Goal: Information Seeking & Learning: Learn about a topic

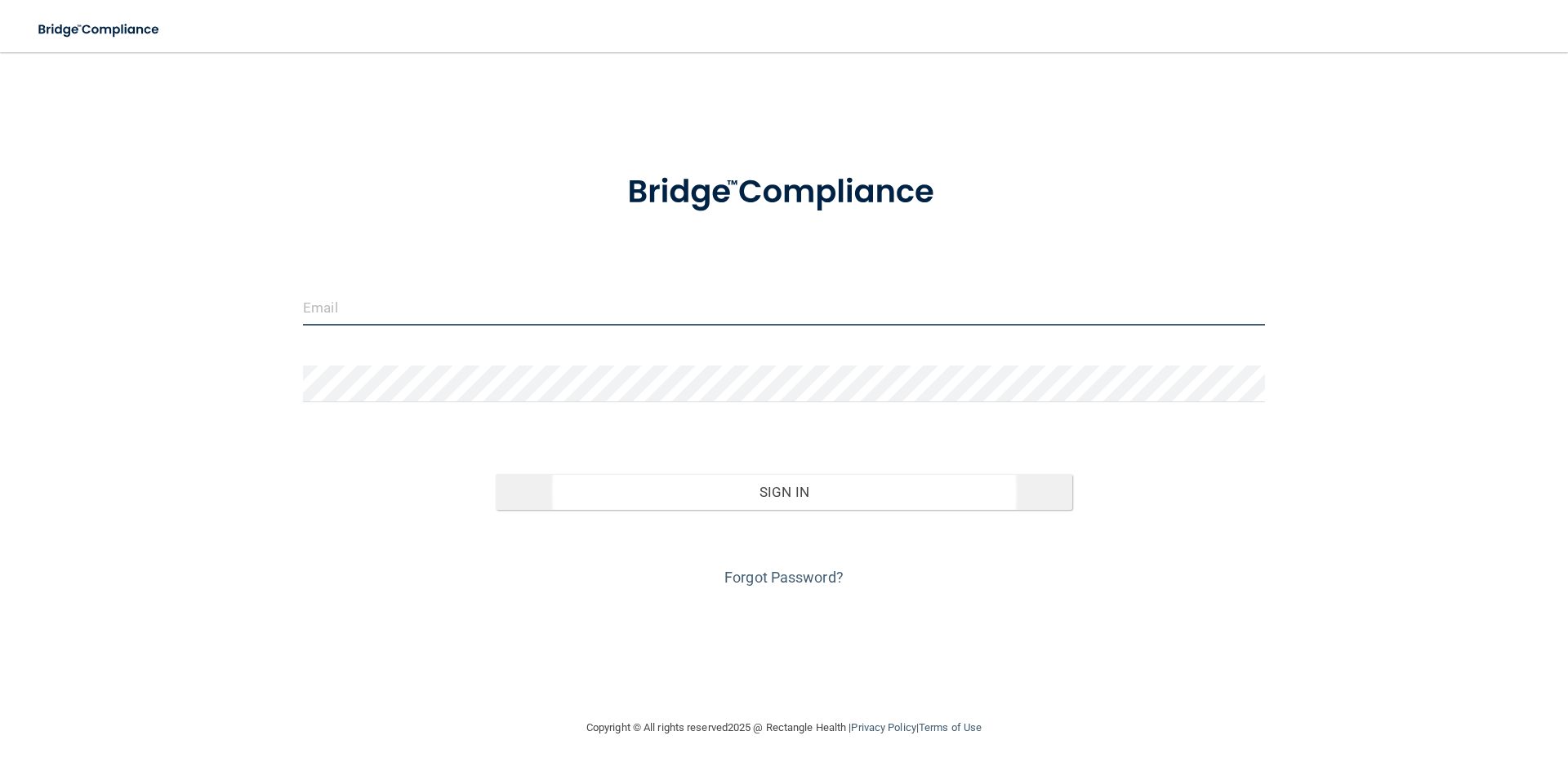
type input "[PERSON_NAME][EMAIL_ADDRESS][DOMAIN_NAME][MEDICAL_DATA]"
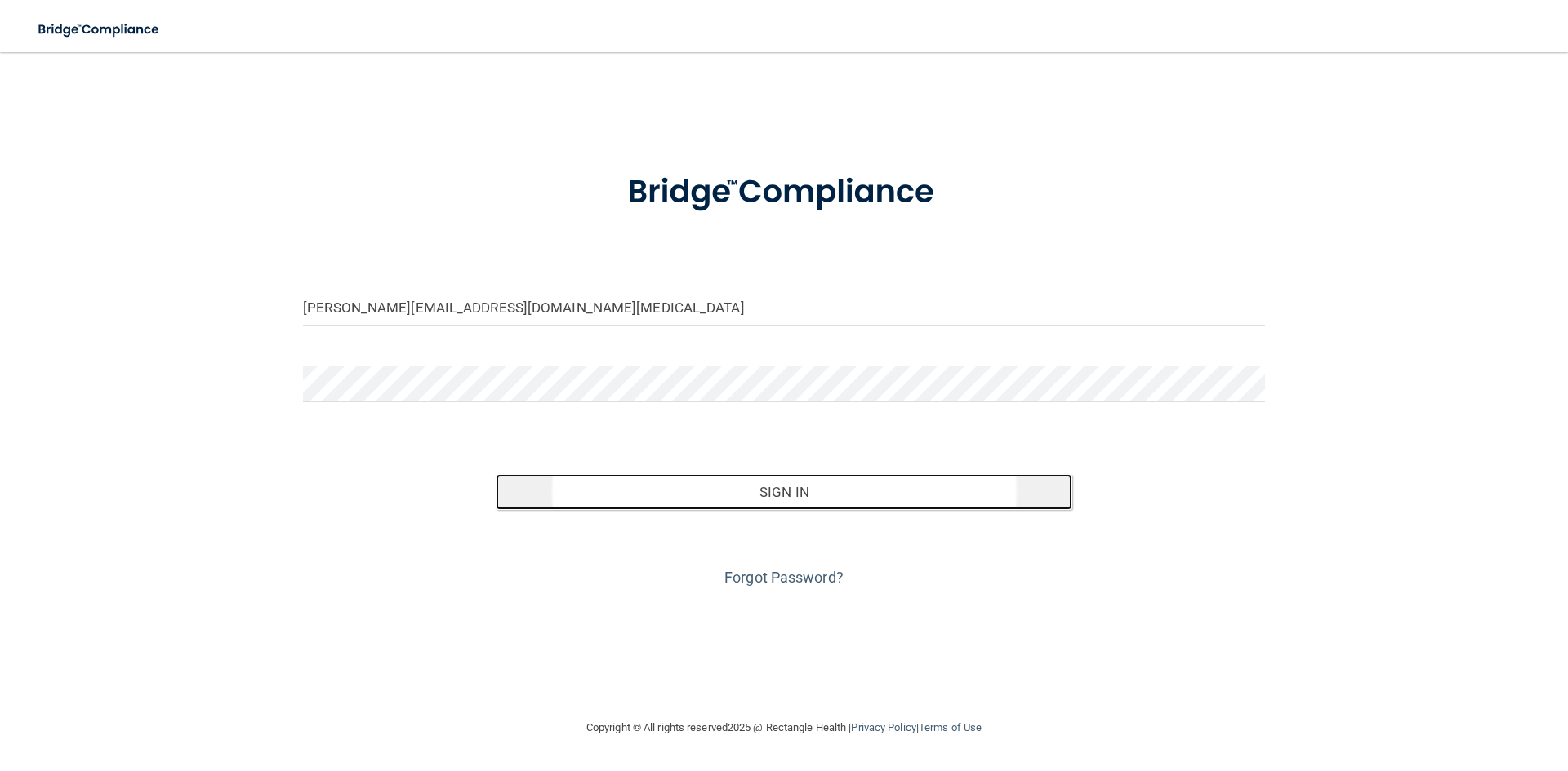
click at [760, 475] on button "Sign In" at bounding box center [784, 492] width 577 height 36
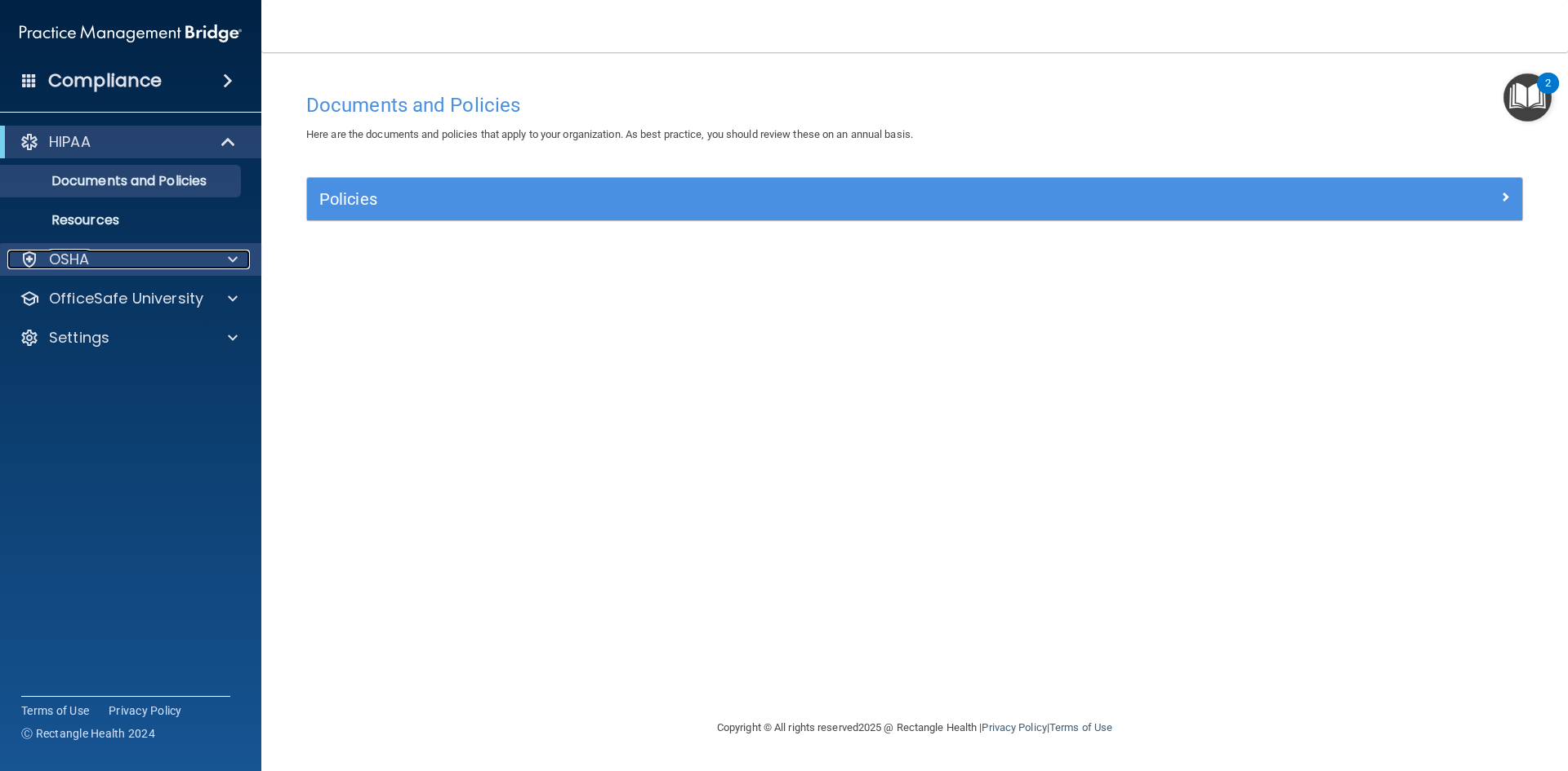
click at [106, 264] on div "OSHA" at bounding box center [109, 259] width 202 height 19
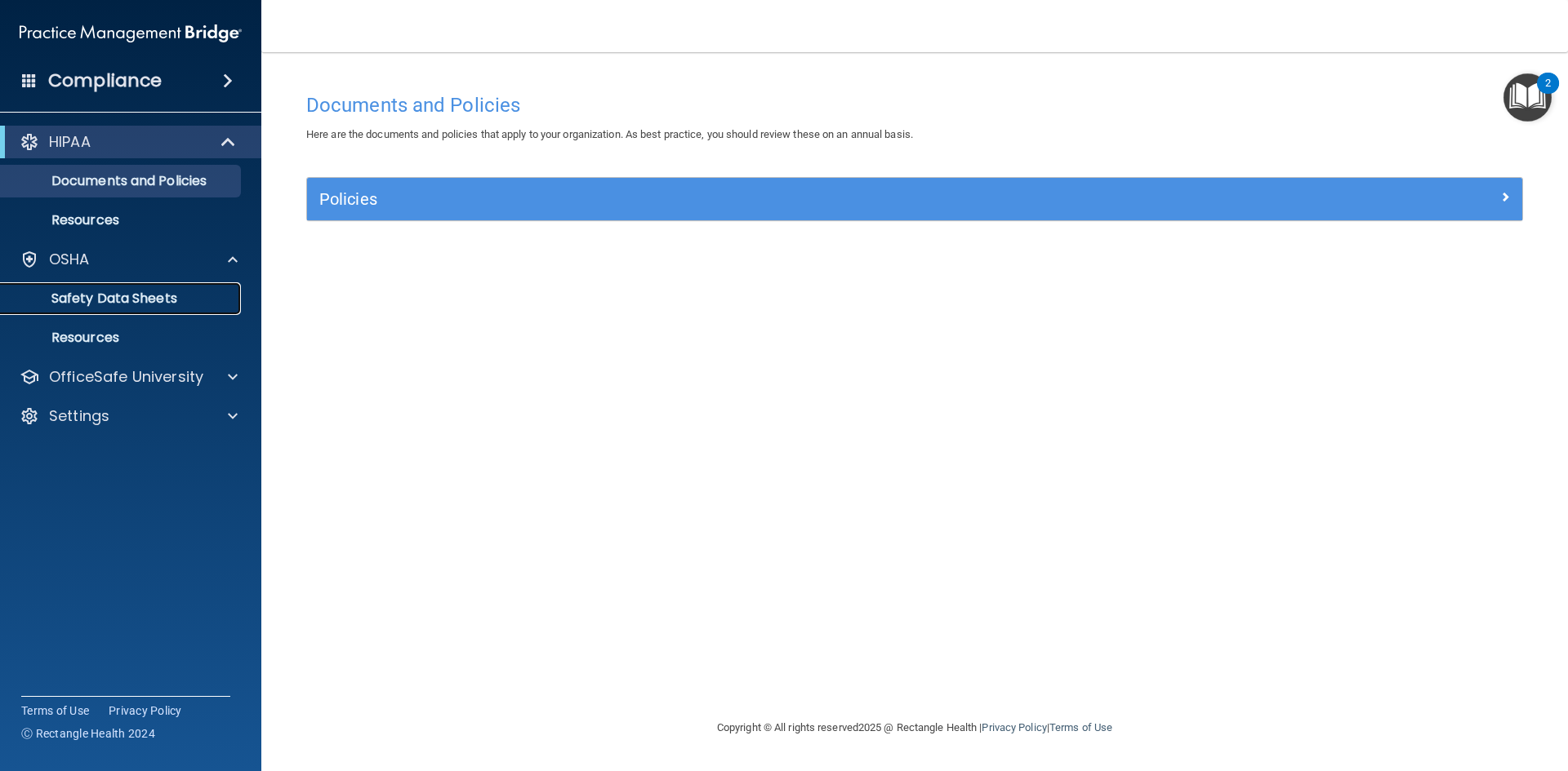
click at [149, 298] on p "Safety Data Sheets" at bounding box center [122, 299] width 223 height 17
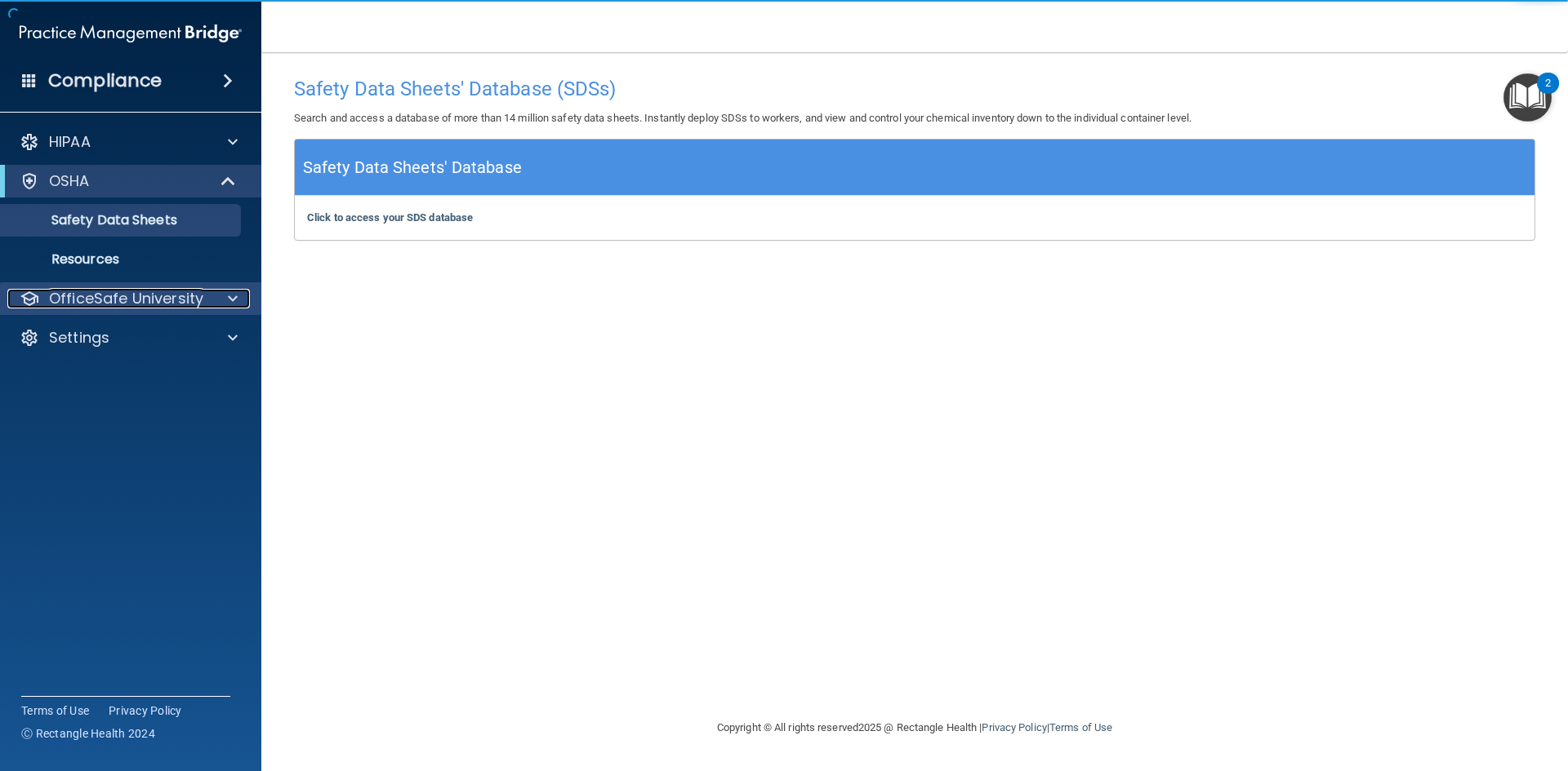
click at [124, 295] on p "OfficeSafe University" at bounding box center [126, 298] width 154 height 19
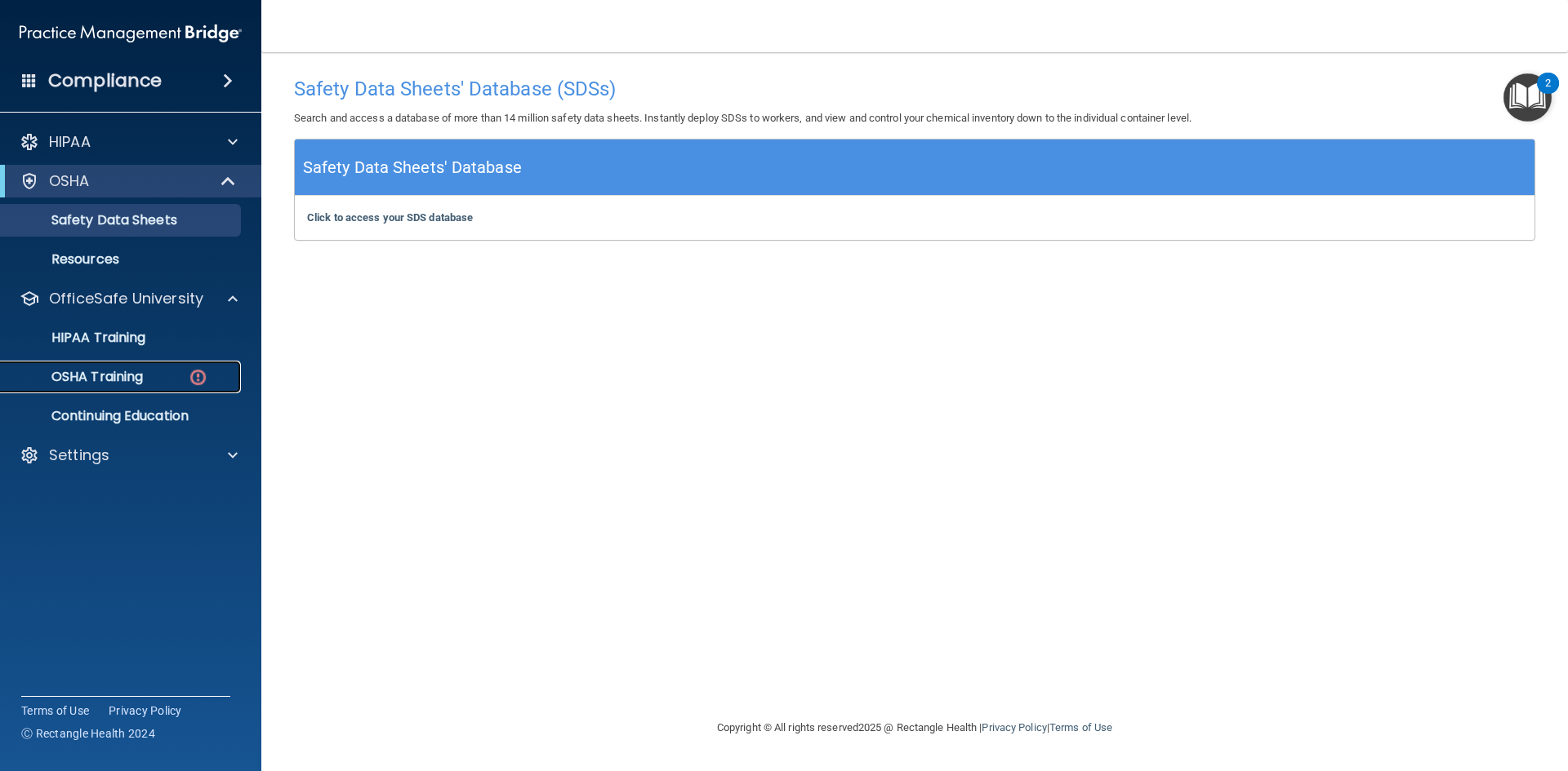
click at [119, 379] on p "OSHA Training" at bounding box center [76, 378] width 133 height 17
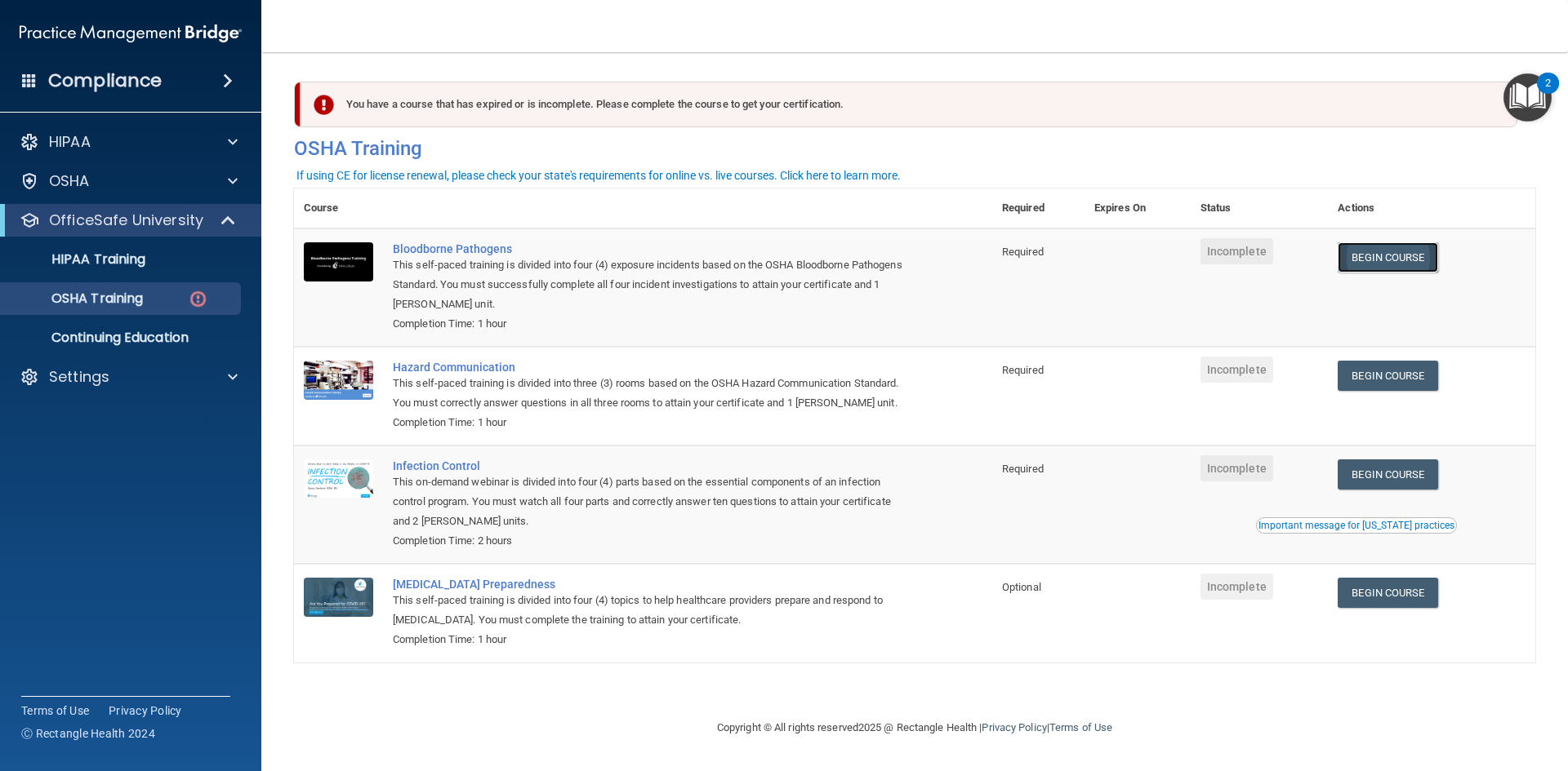
click at [1398, 270] on link "Begin Course" at bounding box center [1387, 257] width 99 height 31
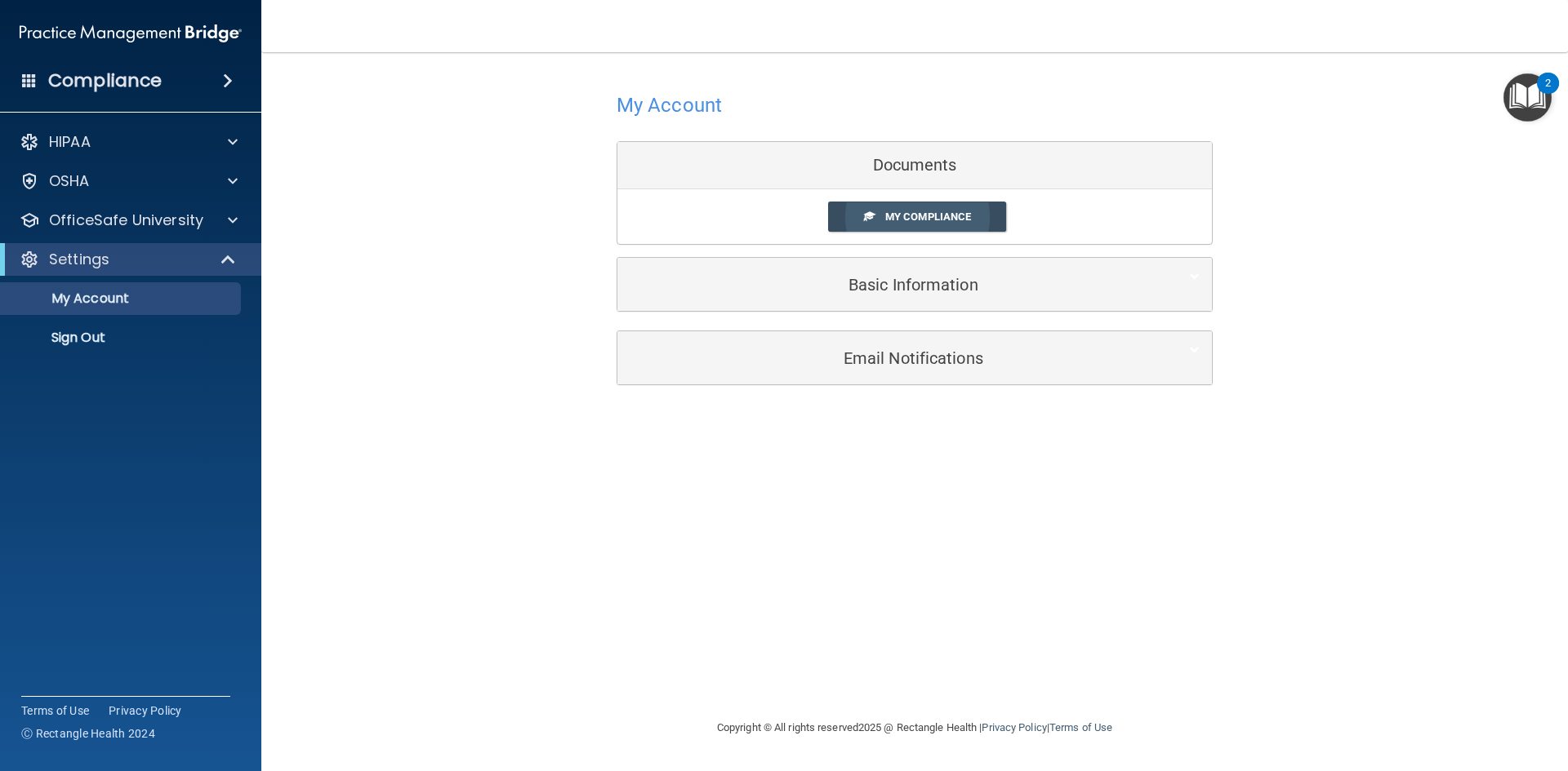
click at [935, 219] on span "My Compliance" at bounding box center [928, 216] width 85 height 12
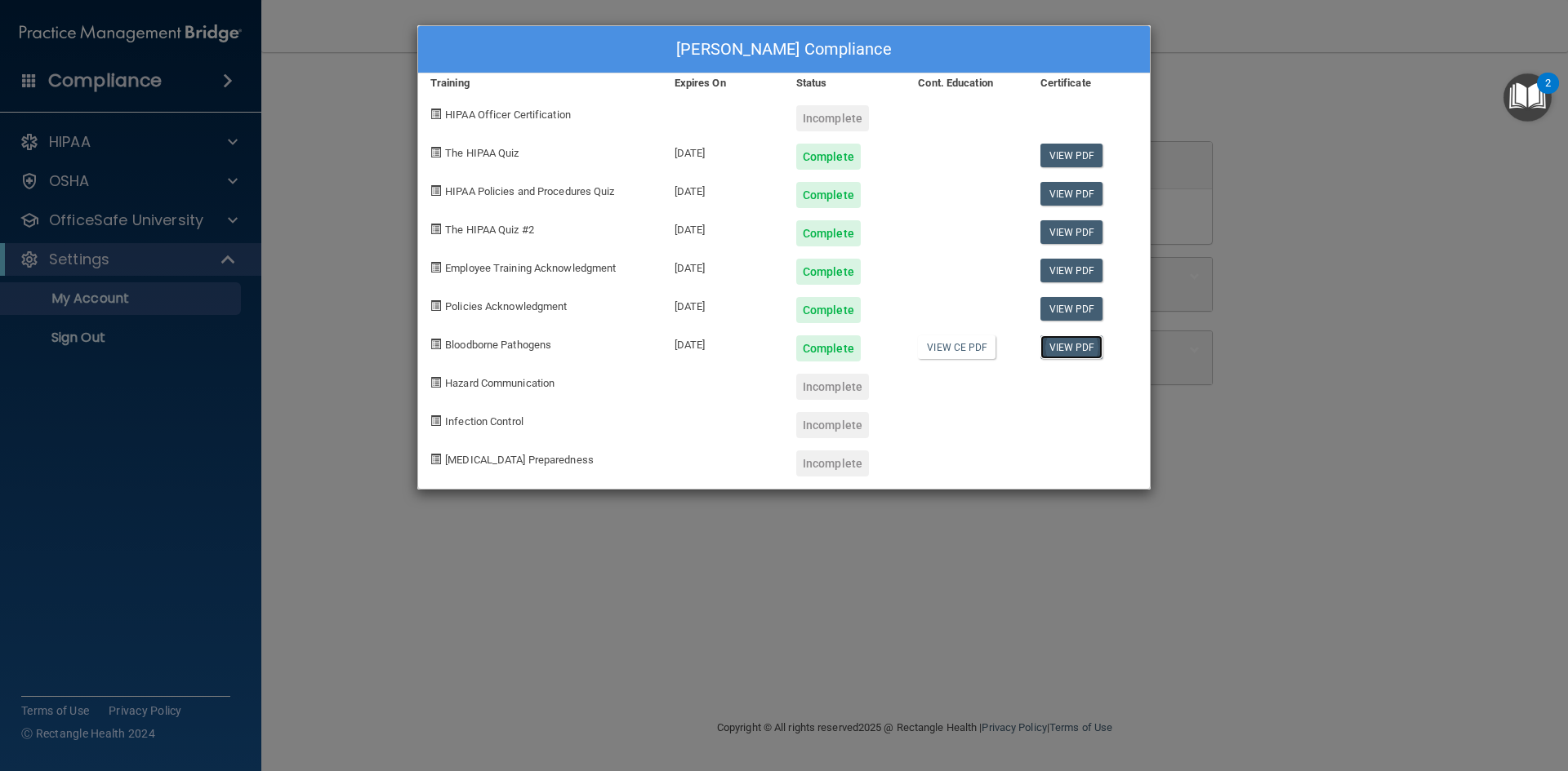
click at [1062, 345] on link "View PDF" at bounding box center [1072, 348] width 63 height 24
click at [322, 99] on div "Ashley Buerger's Compliance Training Expires On Status Cont. Education Certific…" at bounding box center [784, 385] width 1568 height 771
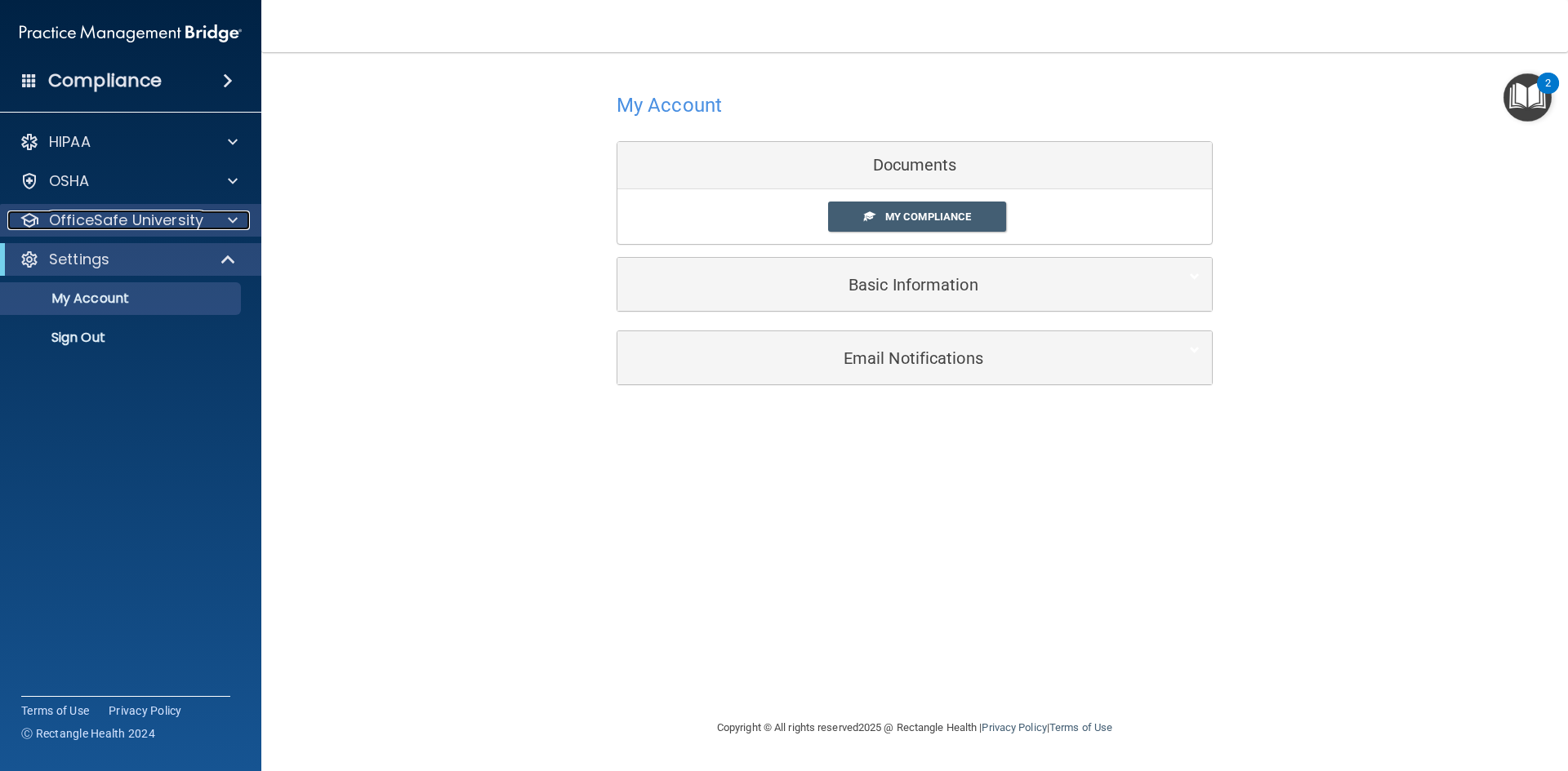
click at [193, 222] on p "OfficeSafe University" at bounding box center [126, 220] width 154 height 19
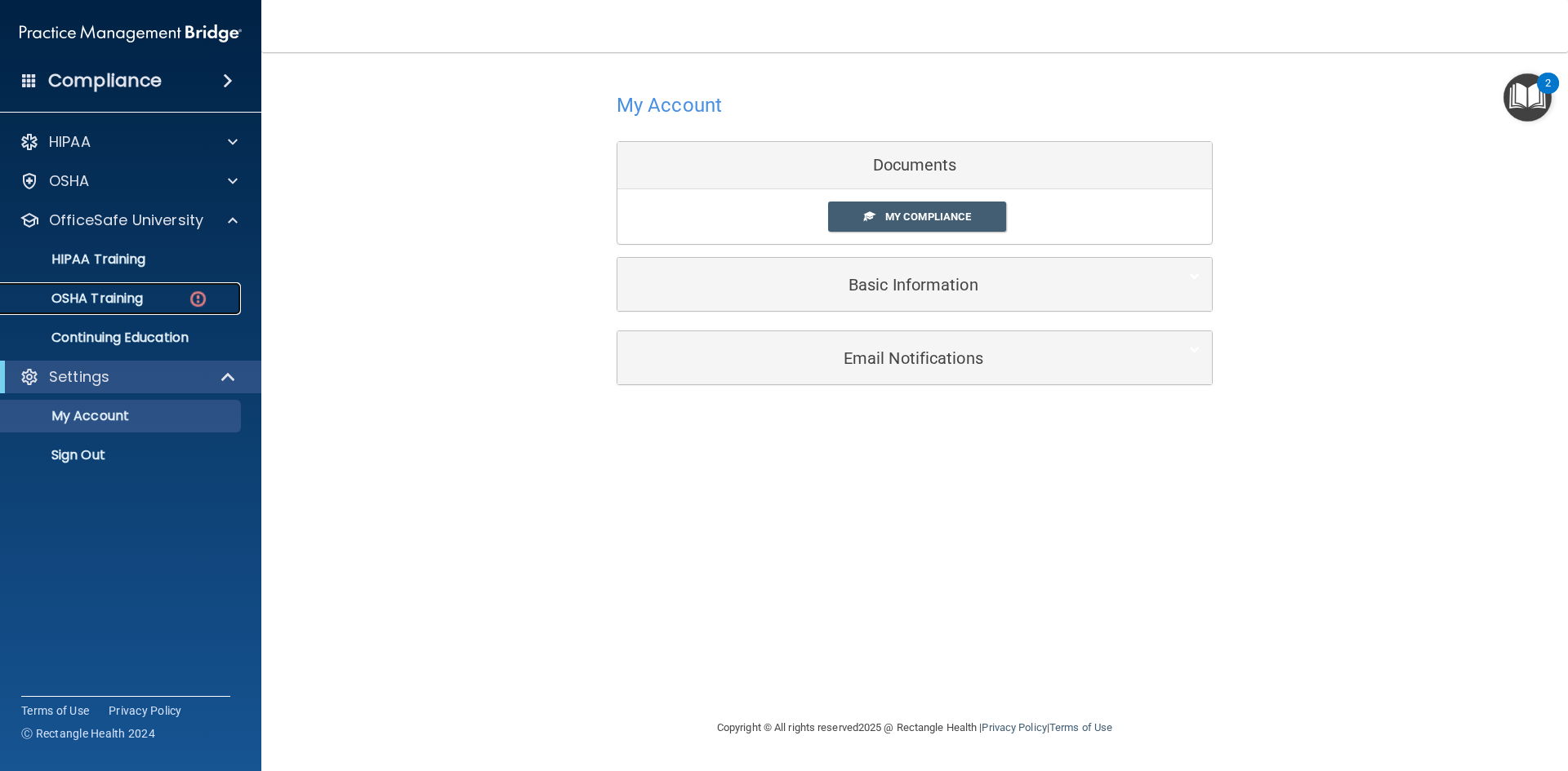
click at [117, 293] on p "OSHA Training" at bounding box center [76, 299] width 133 height 17
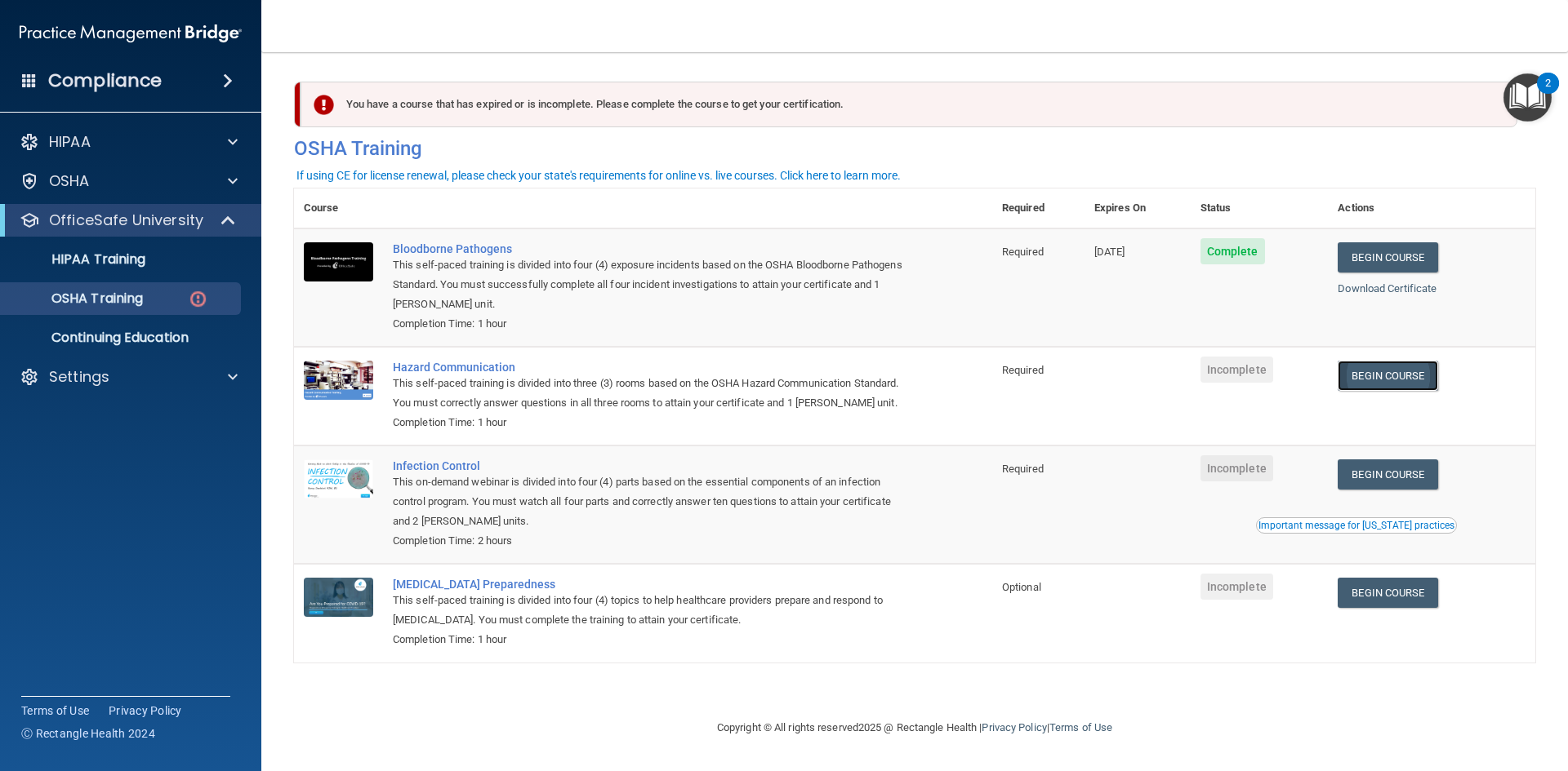
click at [1408, 377] on link "Begin Course" at bounding box center [1387, 376] width 99 height 31
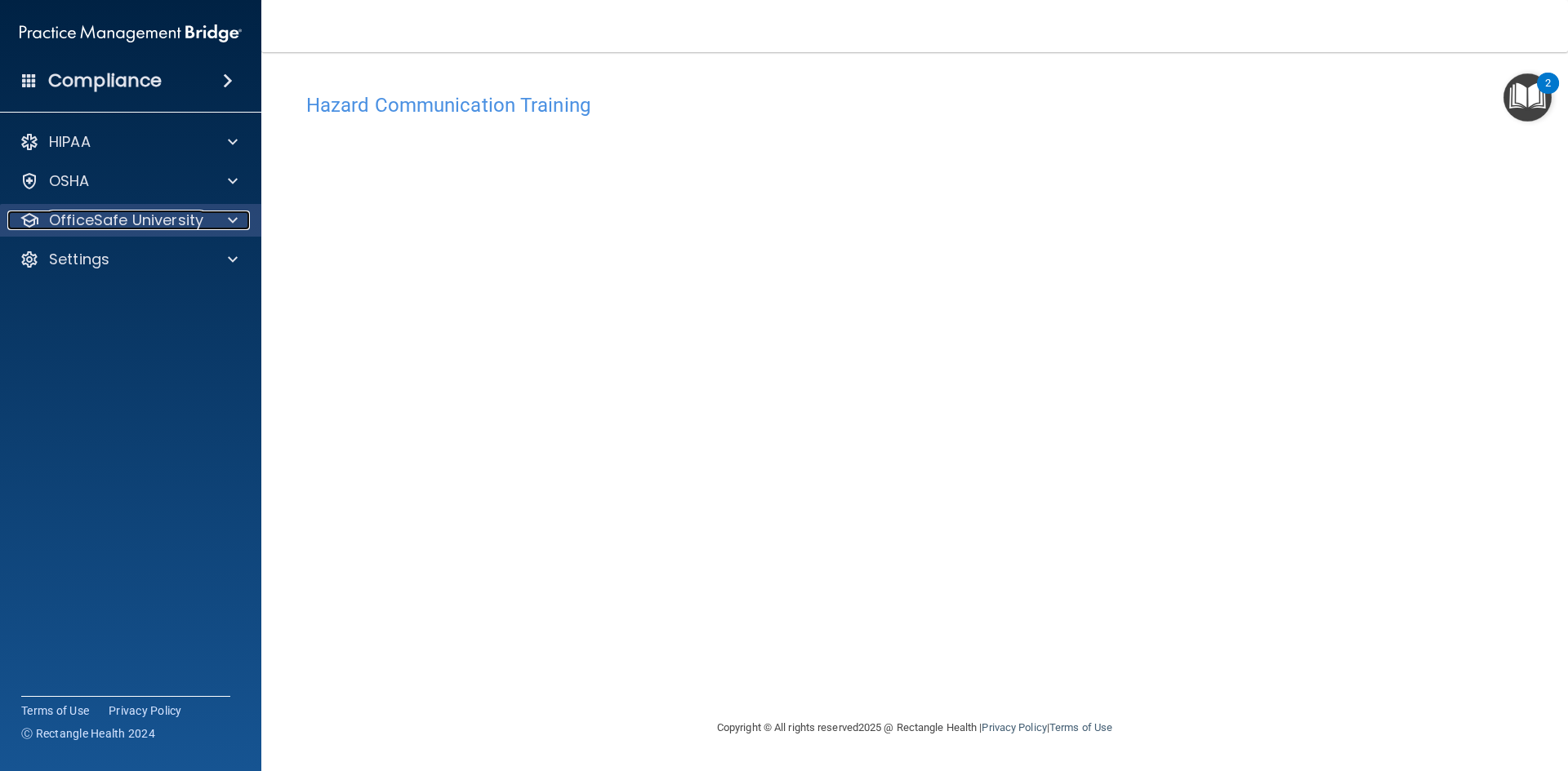
drag, startPoint x: 202, startPoint y: 211, endPoint x: 230, endPoint y: 232, distance: 35.0
click at [204, 211] on div "OfficeSafe University" at bounding box center [109, 220] width 202 height 19
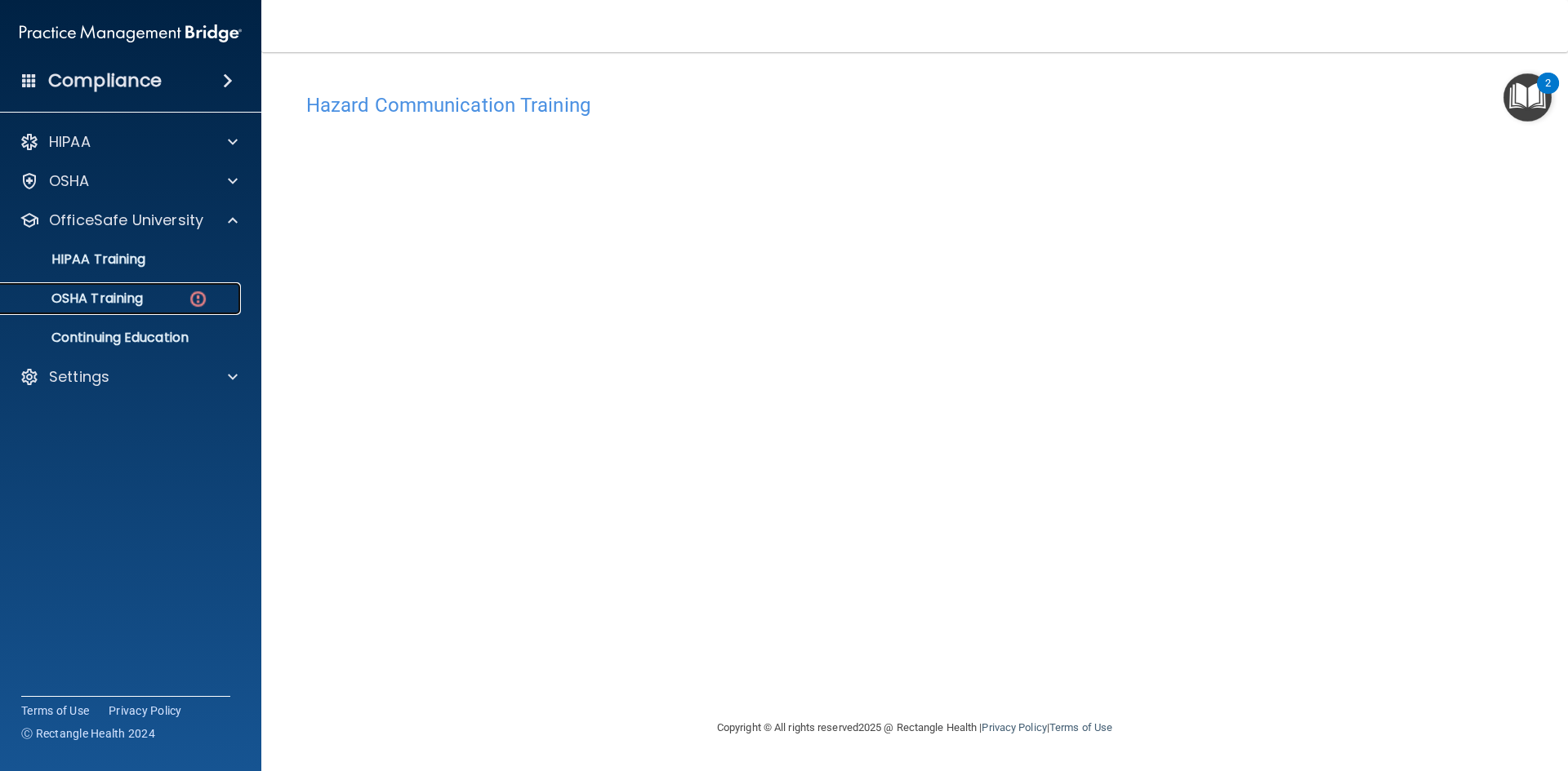
drag, startPoint x: 190, startPoint y: 295, endPoint x: 279, endPoint y: 300, distance: 89.1
click at [191, 295] on img at bounding box center [198, 299] width 20 height 20
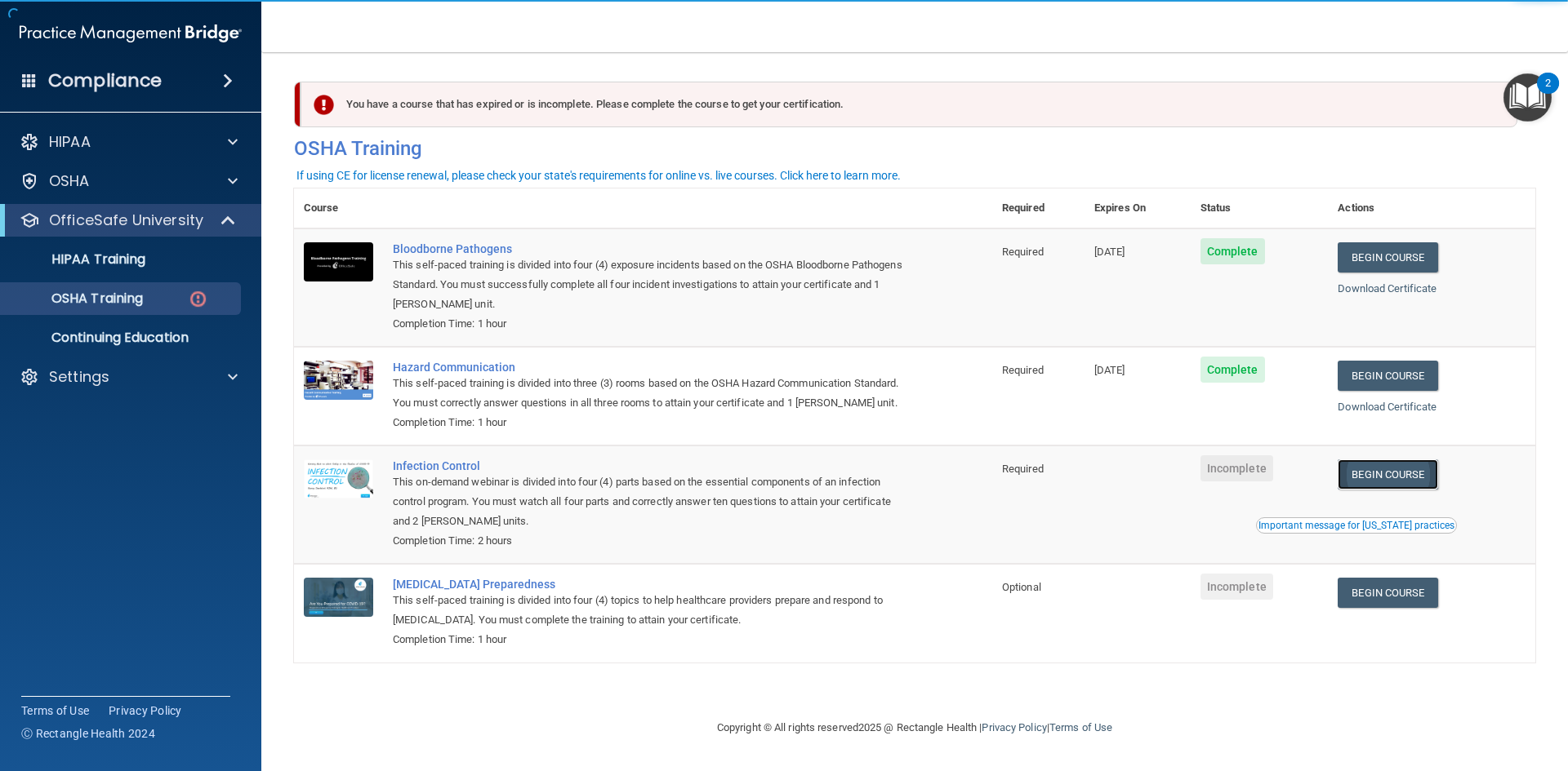
click at [1419, 471] on link "Begin Course" at bounding box center [1387, 474] width 99 height 31
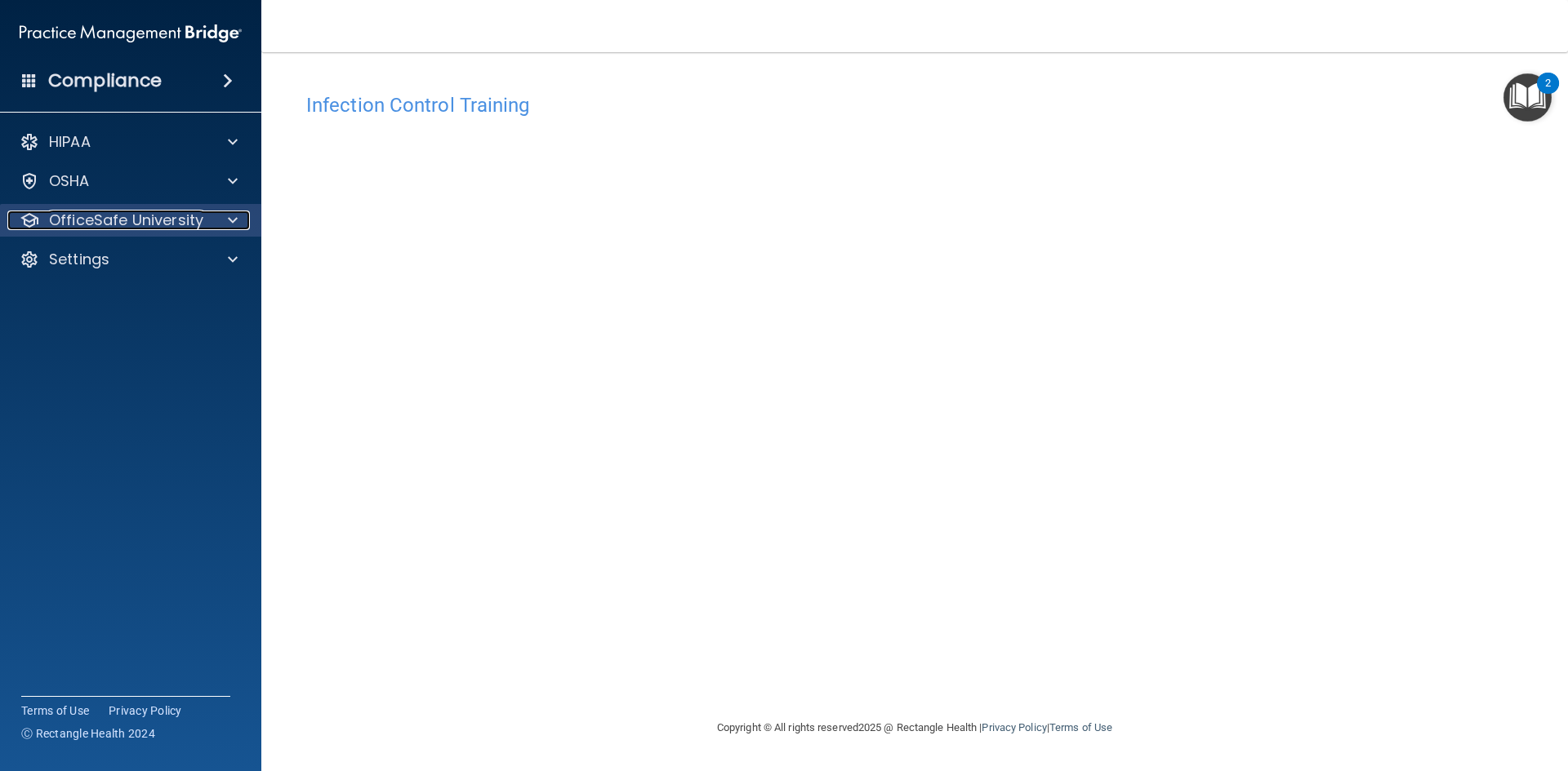
click at [124, 217] on p "OfficeSafe University" at bounding box center [126, 220] width 154 height 19
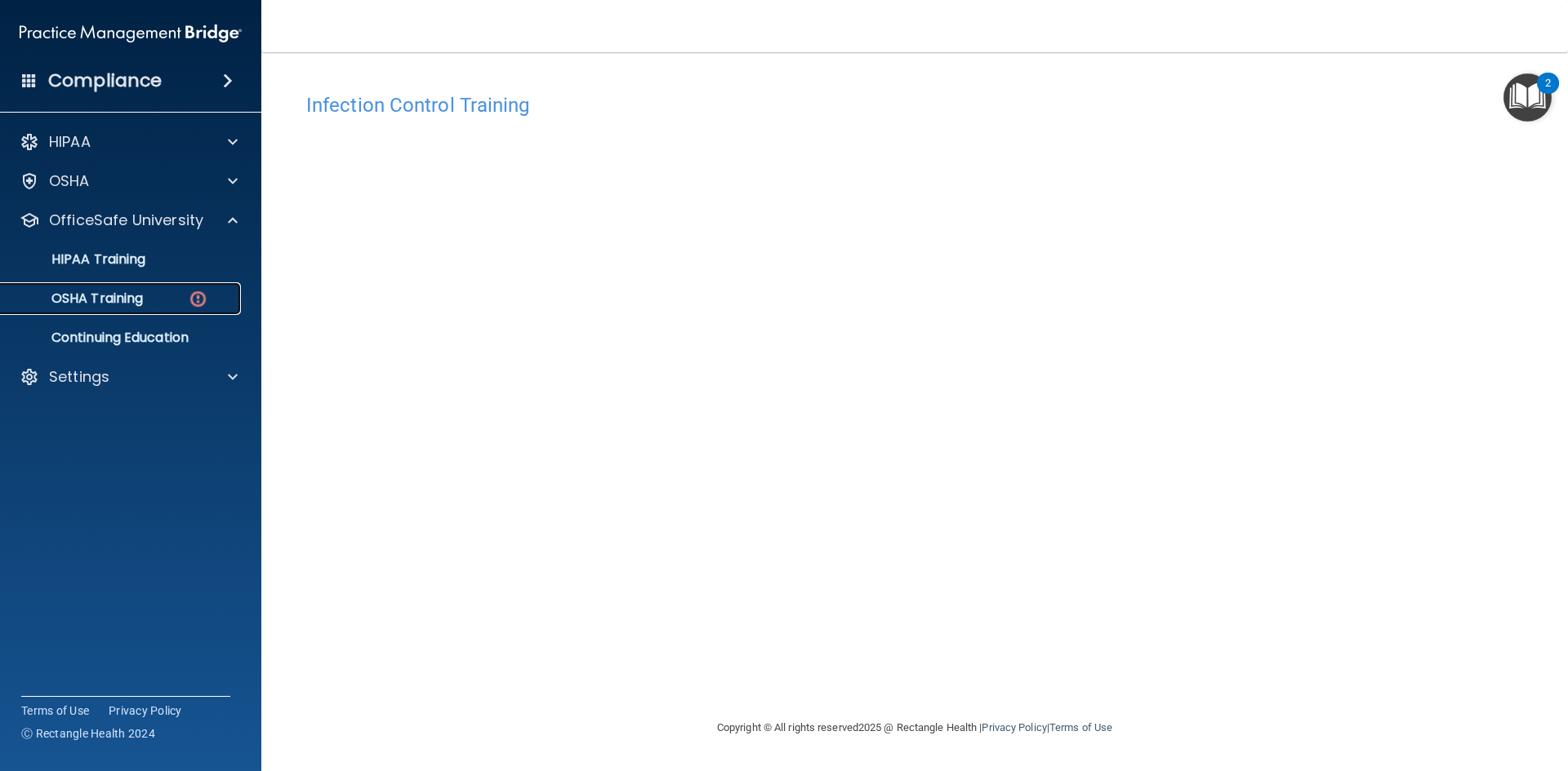
click at [143, 295] on p "OSHA Training" at bounding box center [76, 299] width 133 height 17
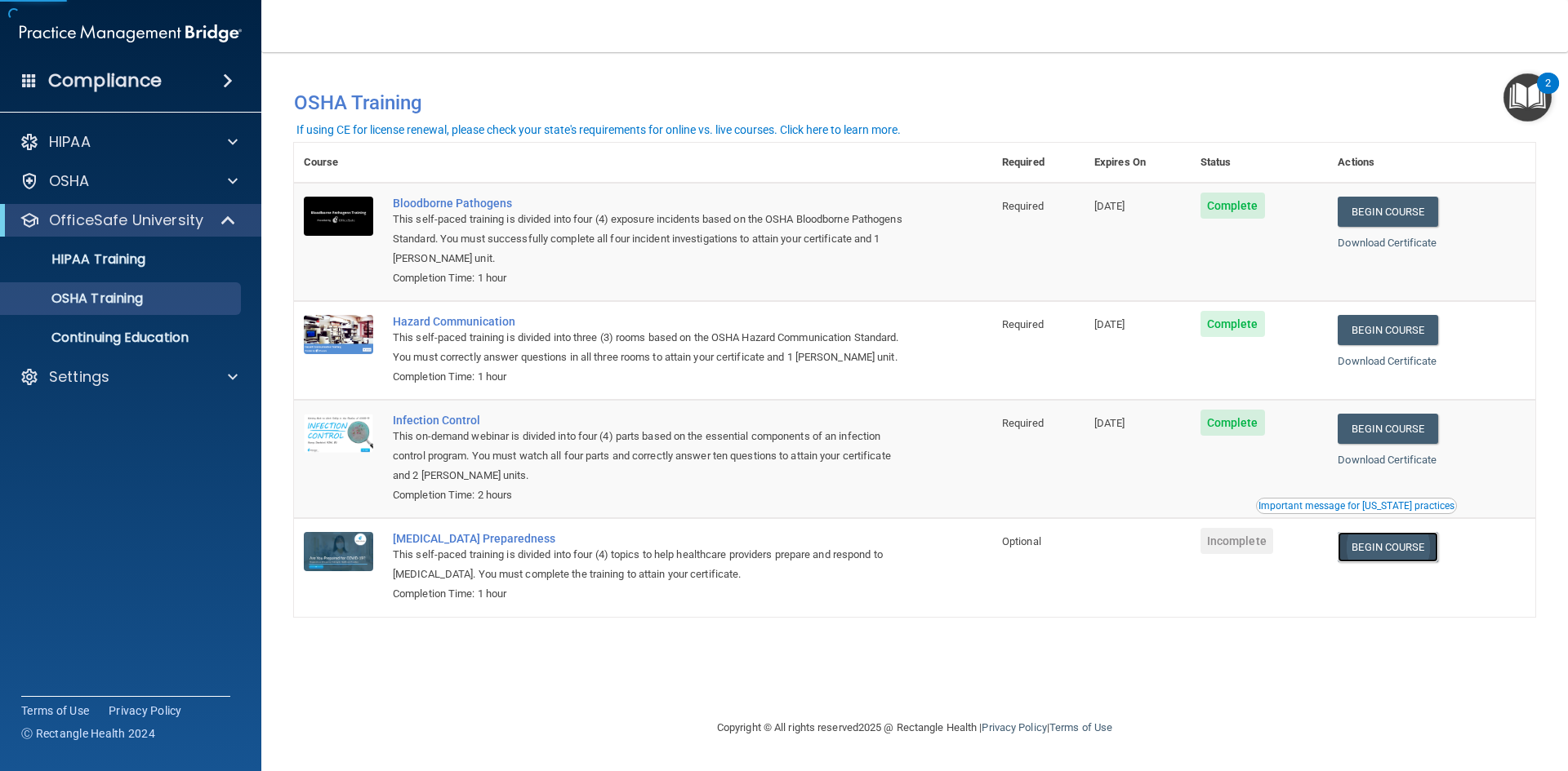
click at [1388, 561] on link "Begin Course" at bounding box center [1387, 547] width 99 height 31
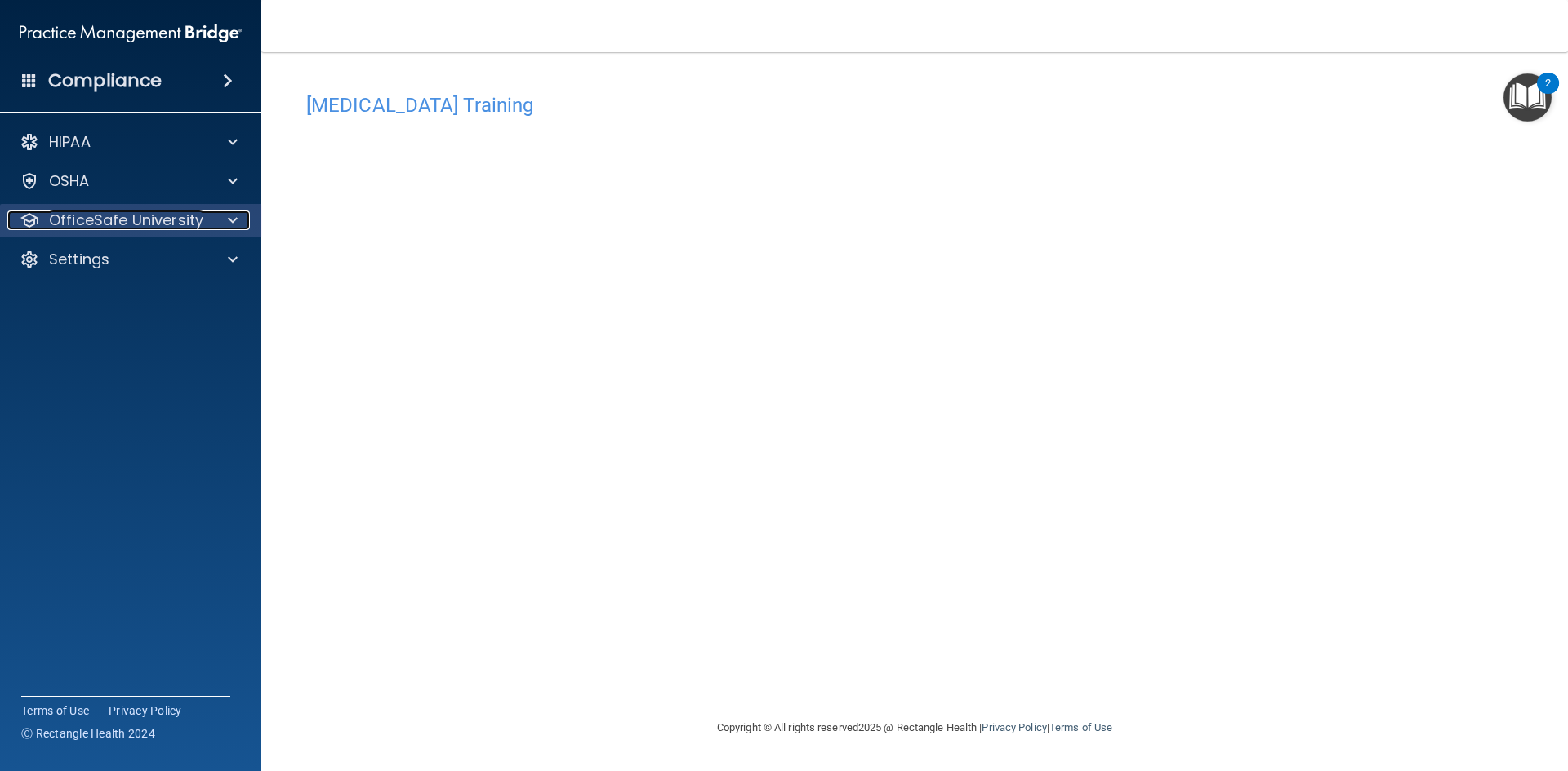
click at [166, 221] on p "OfficeSafe University" at bounding box center [126, 220] width 154 height 19
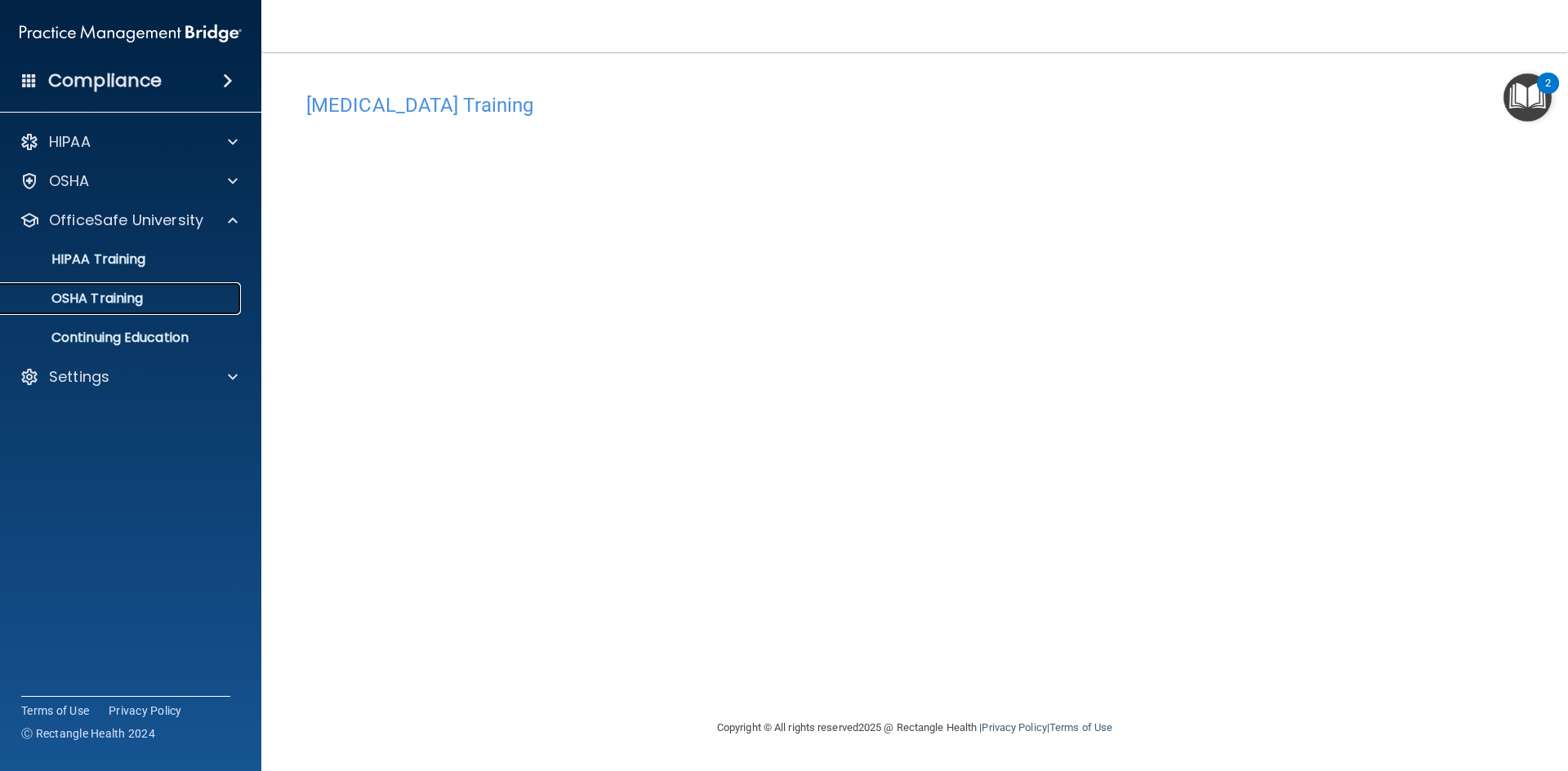
click at [173, 300] on div "OSHA Training" at bounding box center [122, 299] width 223 height 17
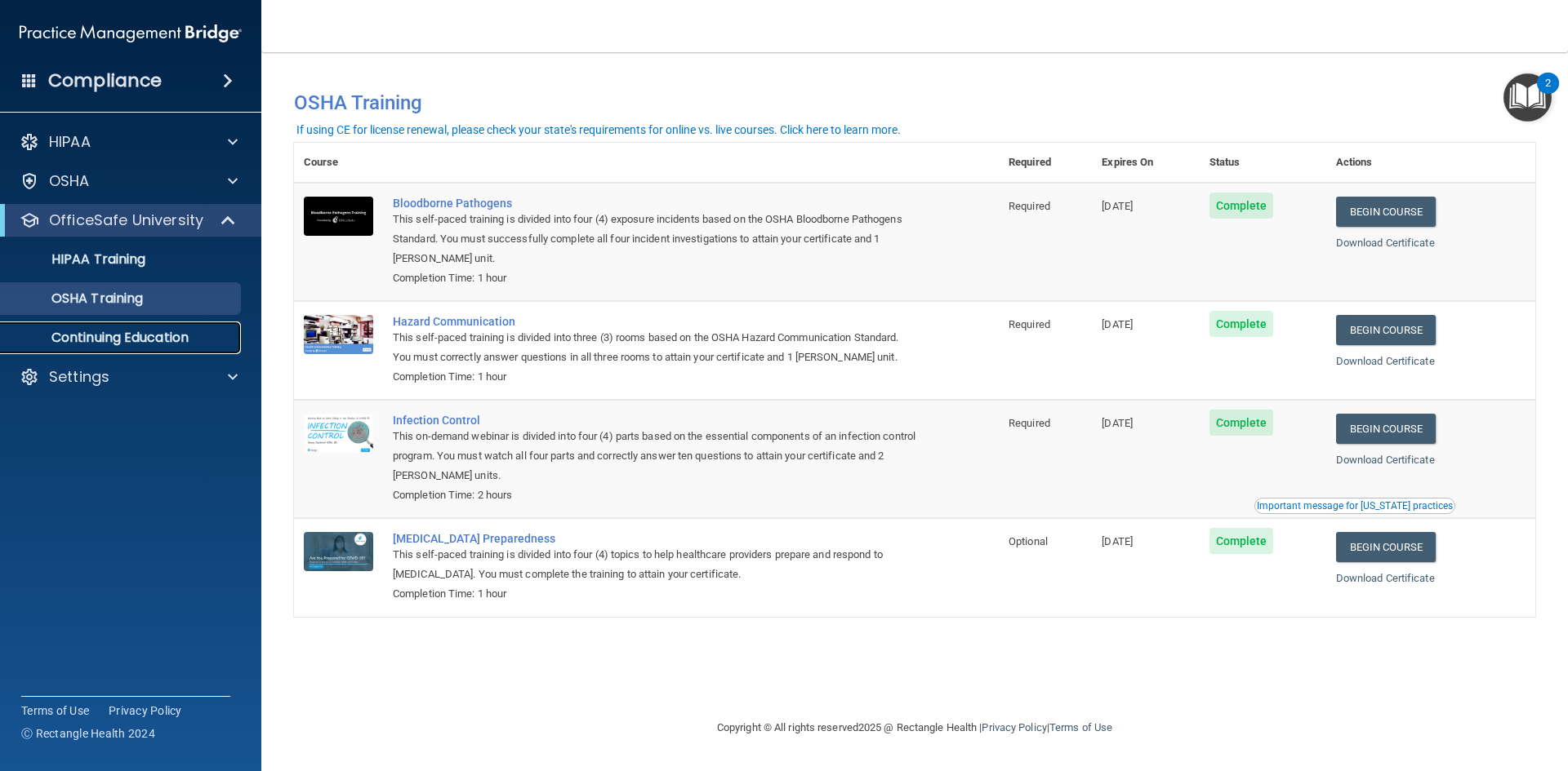
click at [146, 331] on p "Continuing Education" at bounding box center [122, 338] width 223 height 17
